Goal: Information Seeking & Learning: Understand process/instructions

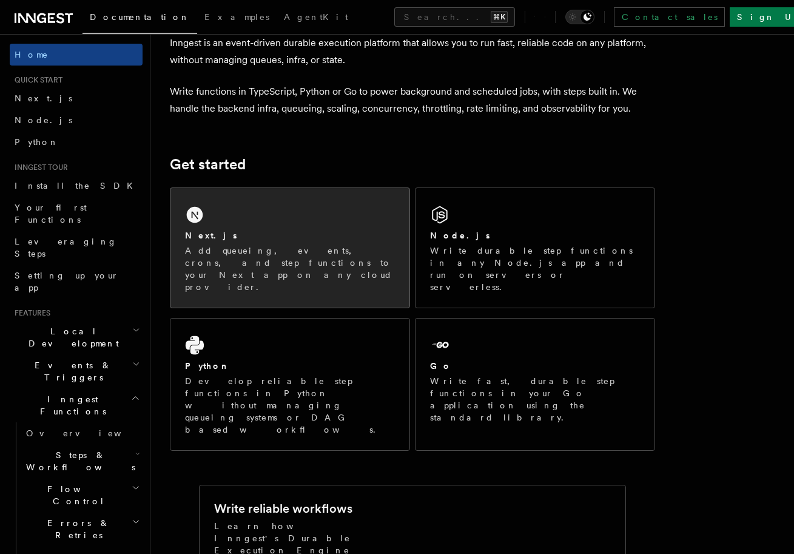
scroll to position [73, 0]
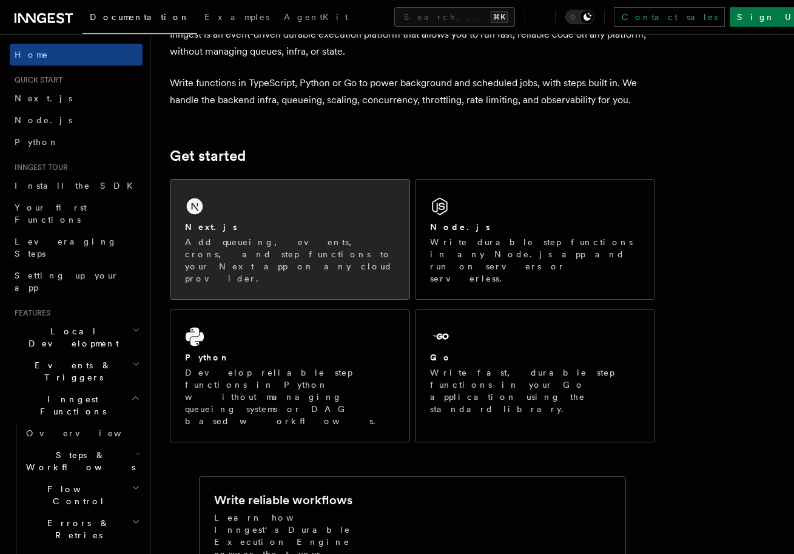
click at [340, 206] on div "Next.js Add queueing, events, crons, and step functions to your Next app on any…" at bounding box center [289, 238] width 239 height 119
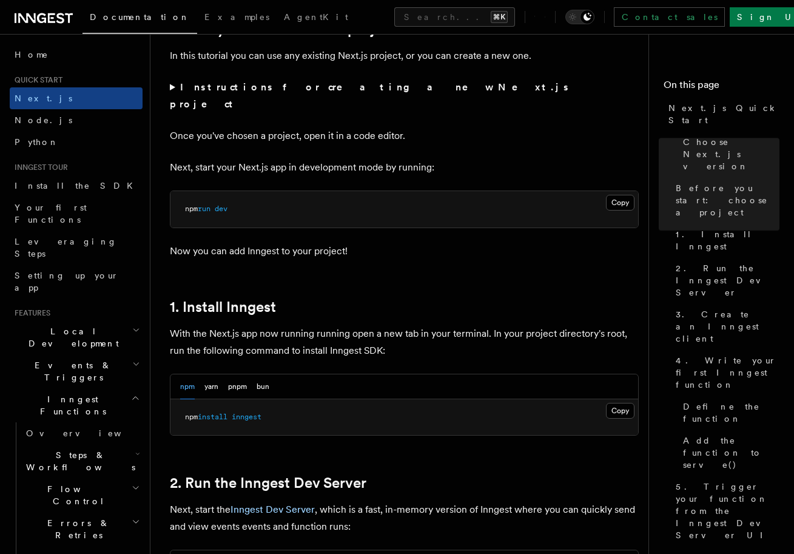
scroll to position [469, 0]
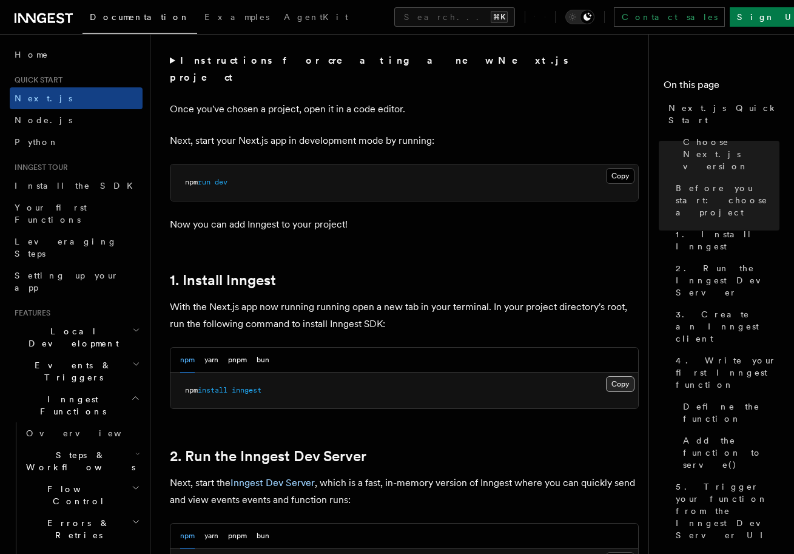
click at [614, 376] on button "Copy Copied" at bounding box center [620, 384] width 28 height 16
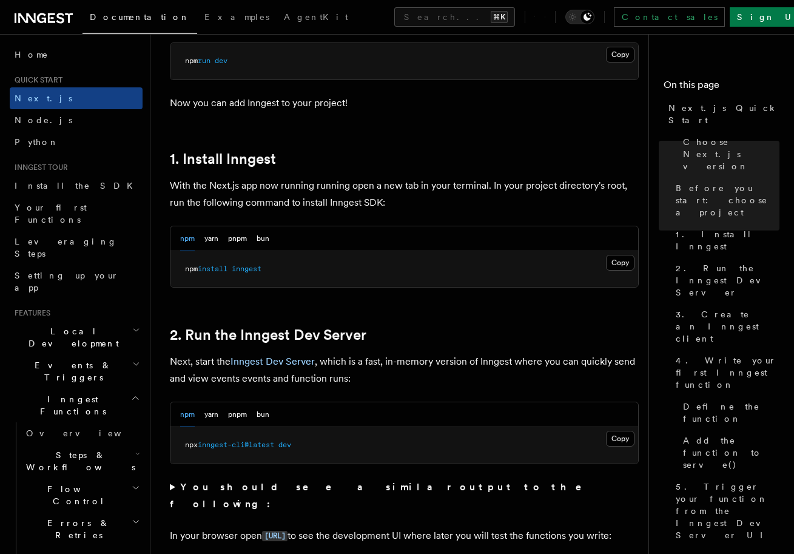
scroll to position [592, 0]
click at [623, 429] on button "Copy Copied" at bounding box center [620, 437] width 28 height 16
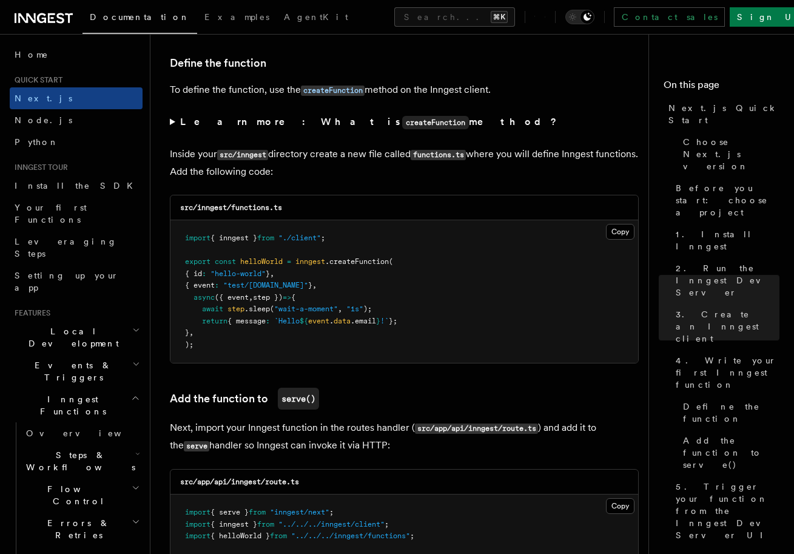
scroll to position [2063, 0]
